Goal: Navigation & Orientation: Find specific page/section

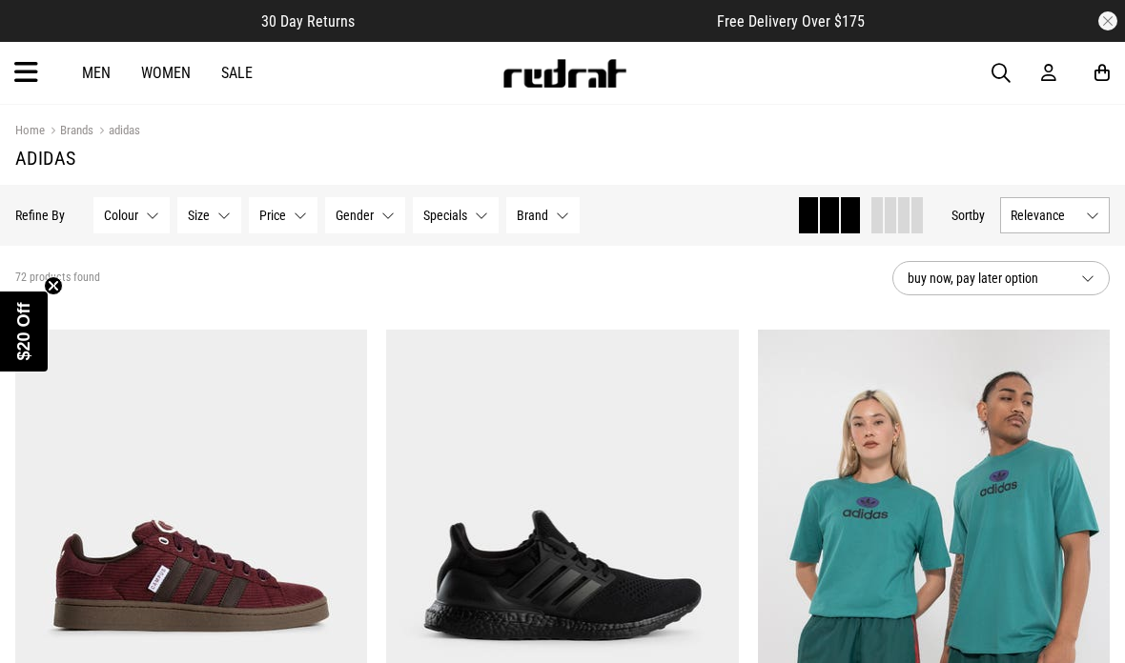
click at [171, 79] on link "Women" at bounding box center [166, 73] width 50 height 18
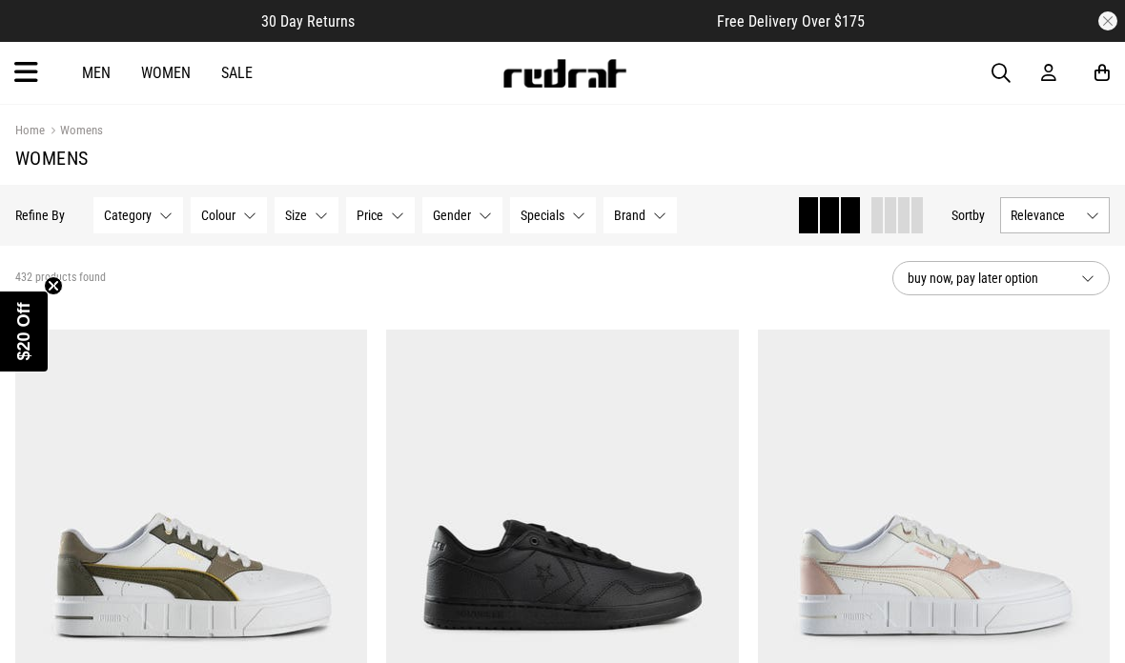
click at [659, 212] on button "Brand None selected" at bounding box center [639, 215] width 73 height 36
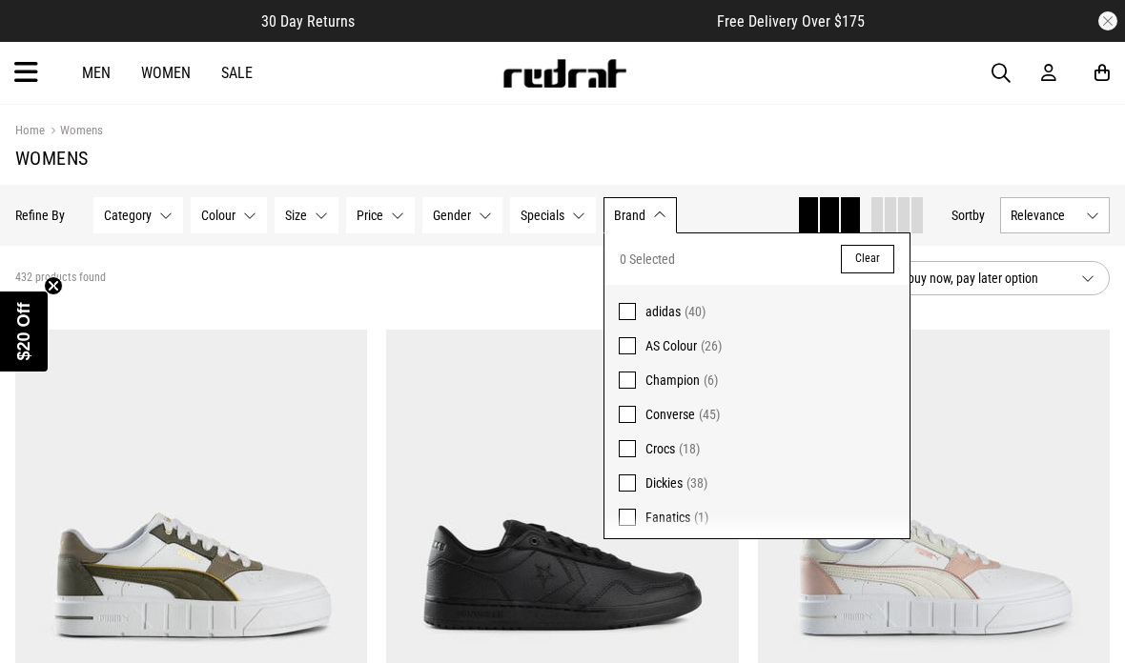
click at [625, 305] on span at bounding box center [627, 311] width 17 height 17
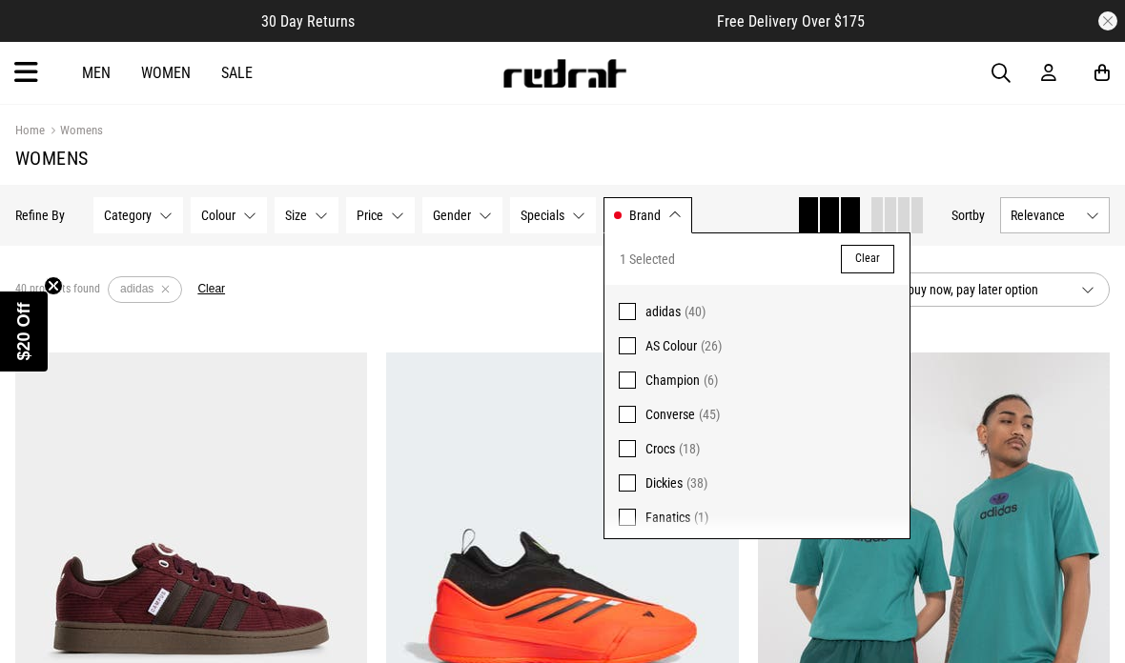
click at [931, 103] on div "Men Women Sale Sign in New Back Footwear Back Mens Back Womens Back Youth & Kid…" at bounding box center [562, 73] width 1125 height 62
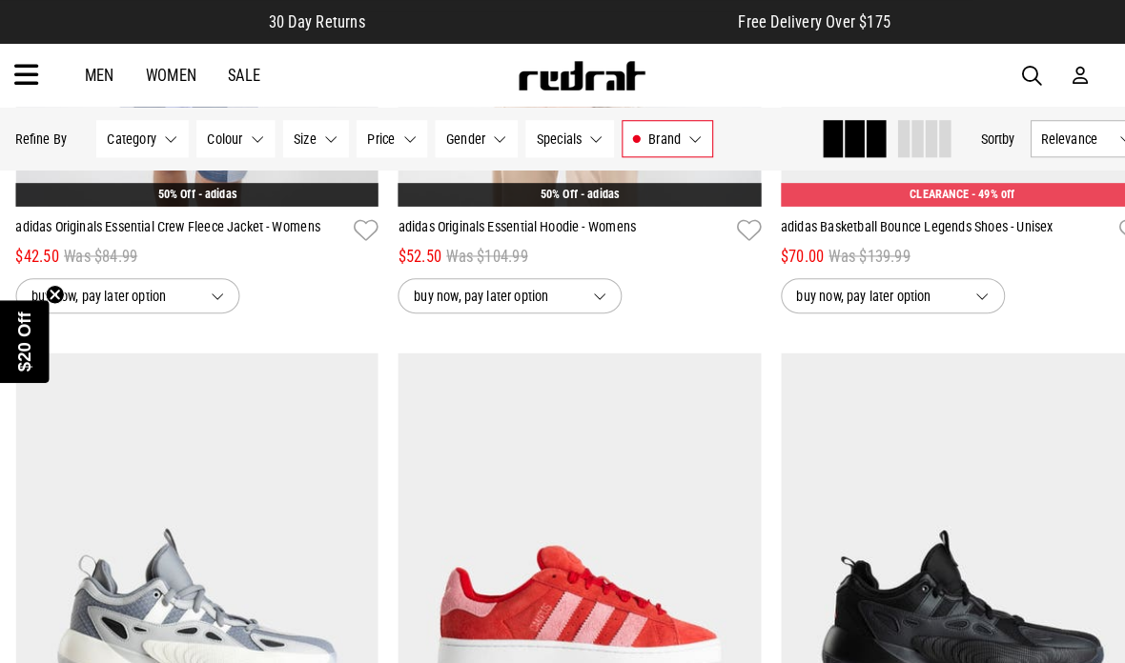
scroll to position [3874, 0]
